Goal: Information Seeking & Learning: Learn about a topic

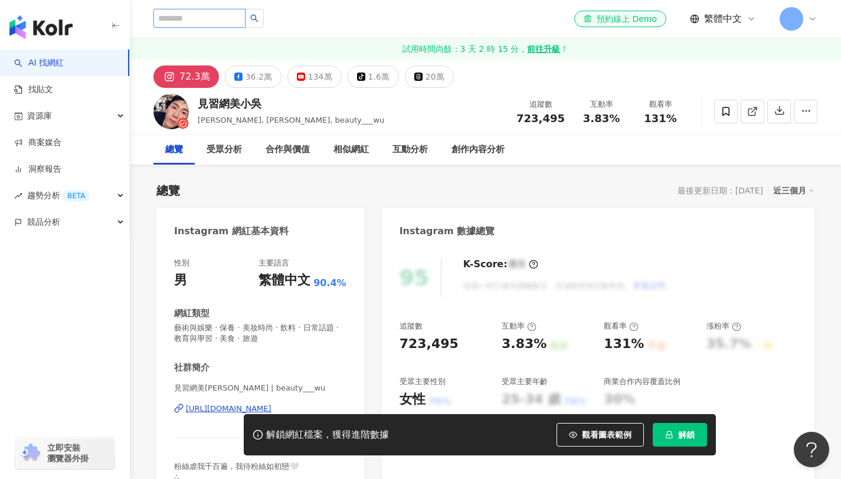
click at [223, 21] on input "search" at bounding box center [199, 18] width 92 height 19
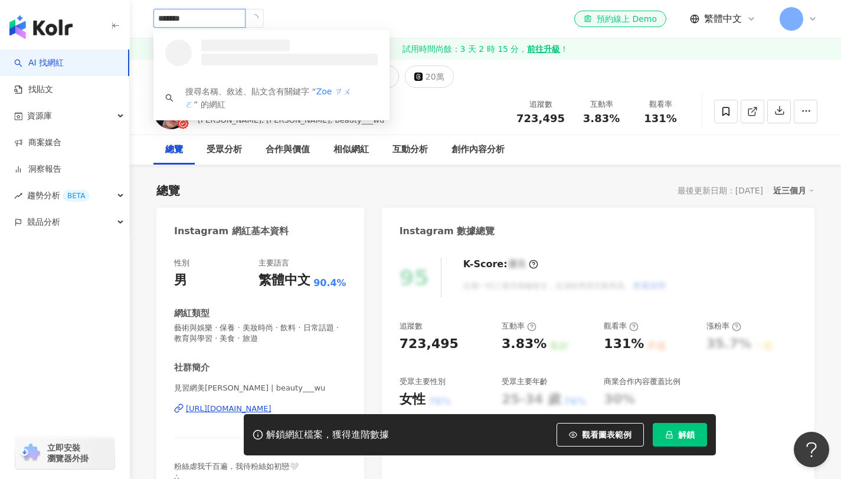
type input "*****"
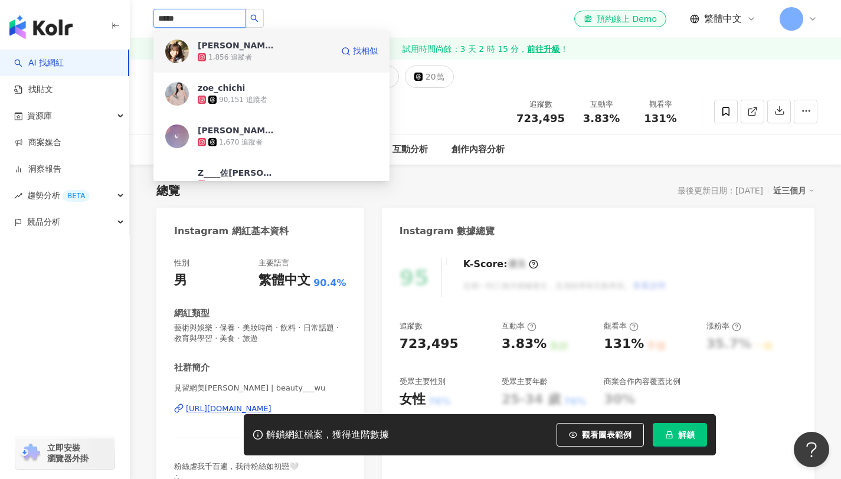
click at [228, 44] on div "[PERSON_NAME]" at bounding box center [236, 46] width 77 height 12
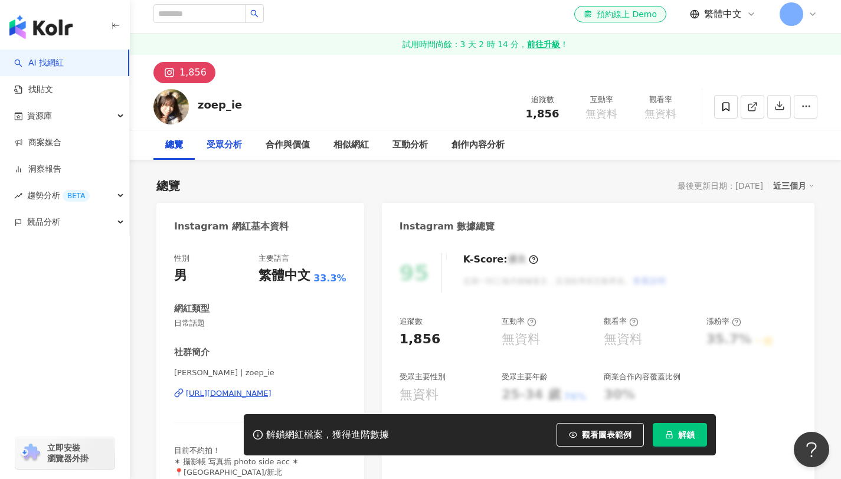
click at [232, 141] on div "受眾分析" at bounding box center [224, 145] width 35 height 14
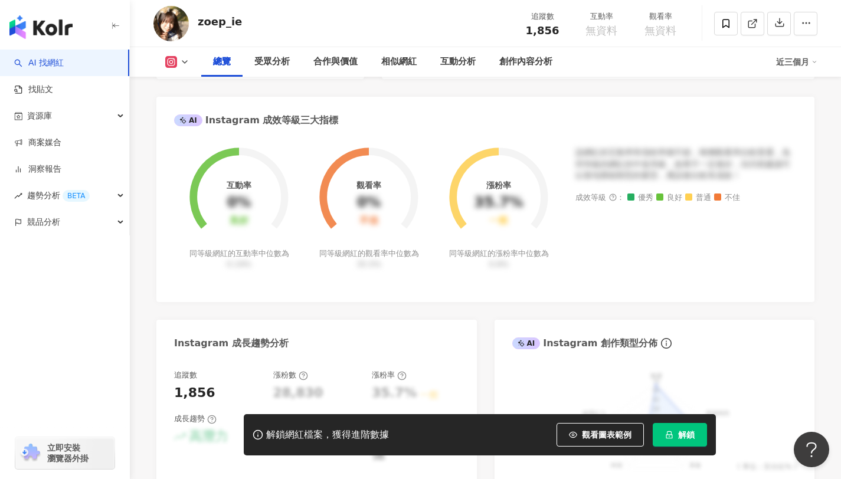
scroll to position [400, 0]
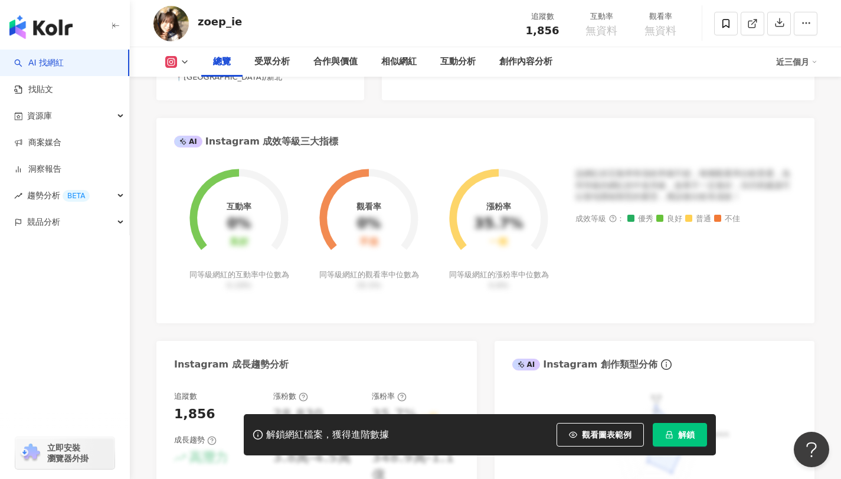
click at [44, 22] on img "button" at bounding box center [40, 27] width 63 height 24
